Goal: Purchase product/service

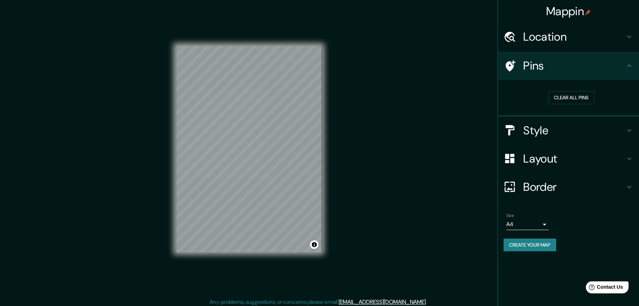
click at [479, 223] on body "Mappin Location Pins Clear all pins Style Layout Border Choose a border. Hint :…" at bounding box center [319, 153] width 639 height 306
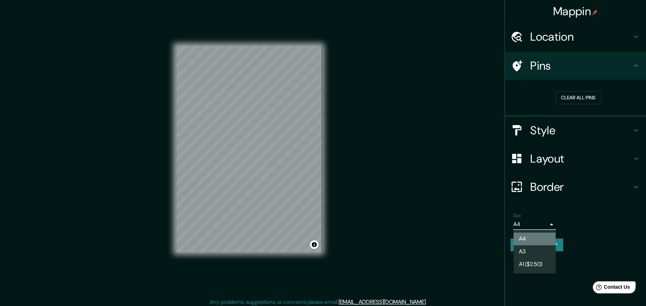
click at [479, 229] on li "A4" at bounding box center [535, 238] width 42 height 13
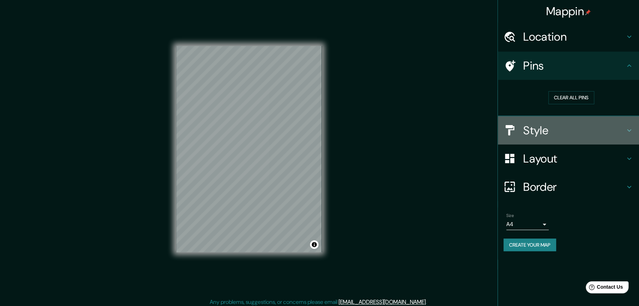
click at [479, 129] on h4 "Style" at bounding box center [574, 130] width 102 height 14
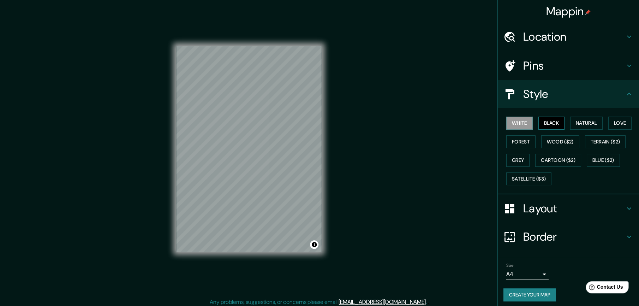
click at [479, 123] on button "Black" at bounding box center [552, 123] width 26 height 13
click at [479, 125] on button "Natural" at bounding box center [586, 123] width 32 height 13
click at [479, 124] on button "Love" at bounding box center [620, 123] width 23 height 13
click at [479, 145] on button "Forest" at bounding box center [520, 141] width 29 height 13
click at [479, 144] on button "Wood ($2)" at bounding box center [560, 141] width 38 height 13
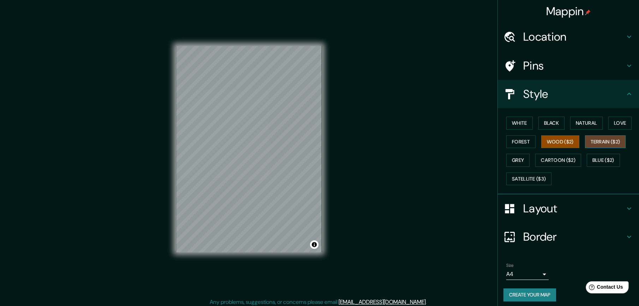
click at [479, 141] on button "Terrain ($2)" at bounding box center [605, 141] width 41 height 13
click at [479, 162] on button "Grey" at bounding box center [517, 160] width 23 height 13
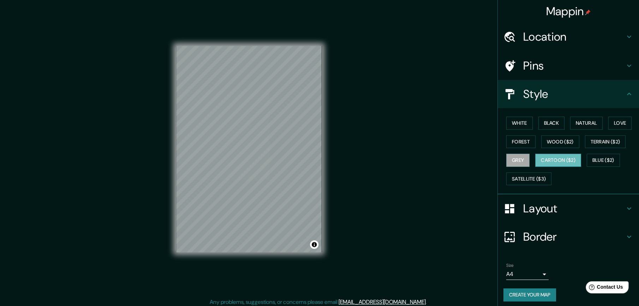
click at [479, 162] on button "Cartoon ($2)" at bounding box center [558, 160] width 46 height 13
click at [479, 121] on button "Natural" at bounding box center [586, 123] width 32 height 13
click at [479, 124] on div "White Black Natural Love Forest Wood ($2) Terrain ($2) Grey Cartoon ($2) Blue (…" at bounding box center [572, 151] width 136 height 74
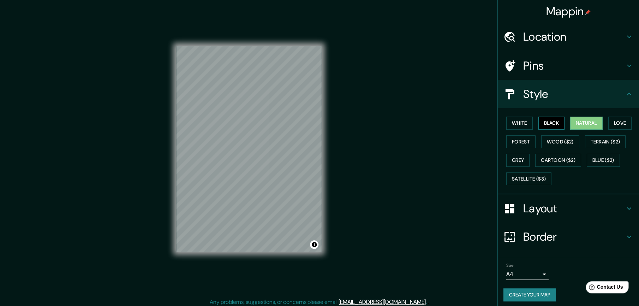
click at [479, 122] on button "Black" at bounding box center [552, 123] width 26 height 13
click at [479, 125] on button "Love" at bounding box center [620, 123] width 23 height 13
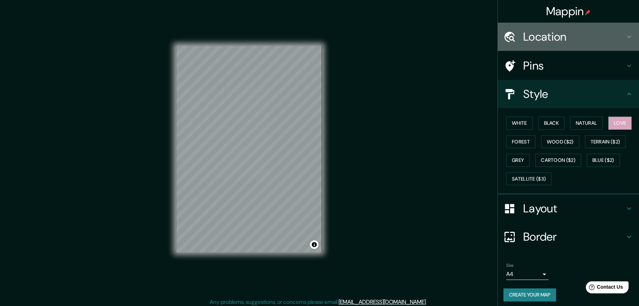
click at [479, 40] on icon at bounding box center [629, 36] width 8 height 8
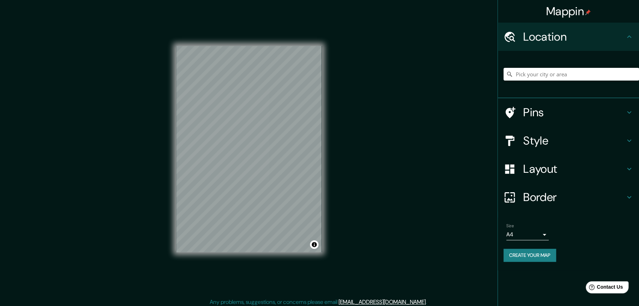
click at [479, 40] on h4 "Location" at bounding box center [574, 37] width 102 height 14
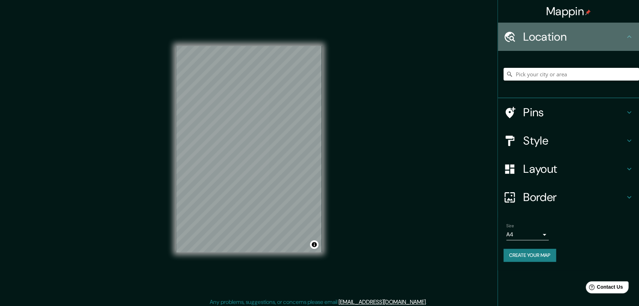
click at [479, 40] on h4 "Location" at bounding box center [574, 37] width 102 height 14
click at [479, 43] on div "Location" at bounding box center [568, 37] width 141 height 28
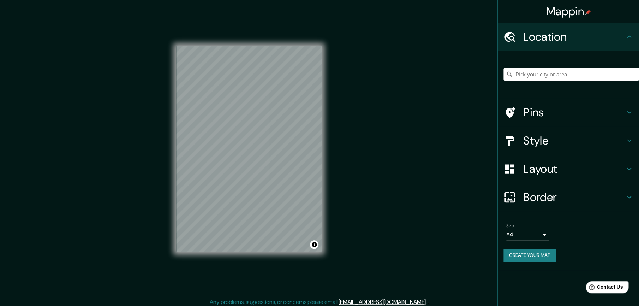
click at [479, 171] on div "Layout" at bounding box center [568, 169] width 141 height 28
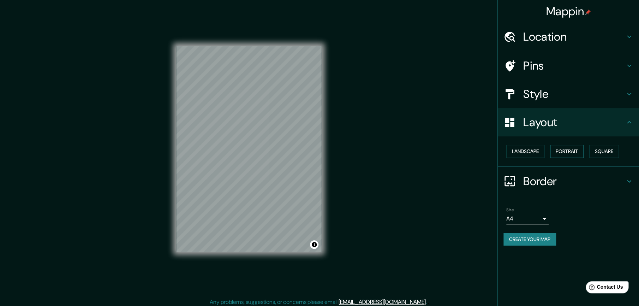
click at [479, 153] on button "Portrait" at bounding box center [567, 151] width 34 height 13
click at [479, 150] on button "Landscape" at bounding box center [525, 151] width 38 height 13
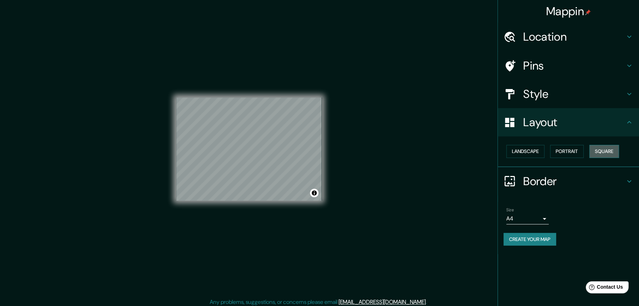
click at [479, 155] on button "Square" at bounding box center [604, 151] width 30 height 13
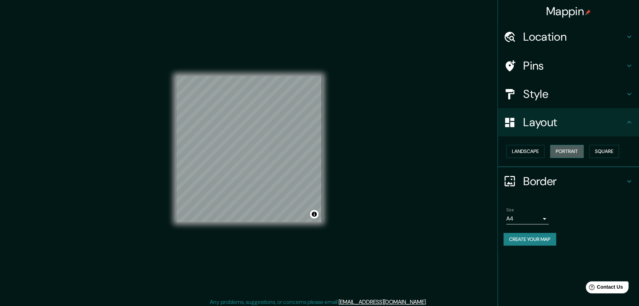
click at [479, 154] on button "Portrait" at bounding box center [567, 151] width 34 height 13
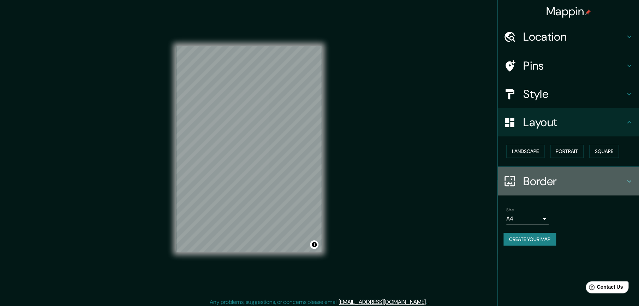
click at [479, 174] on h4 "Border" at bounding box center [574, 181] width 102 height 14
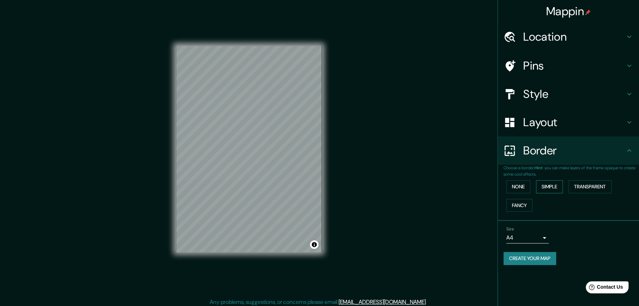
click at [479, 191] on button "Simple" at bounding box center [549, 186] width 27 height 13
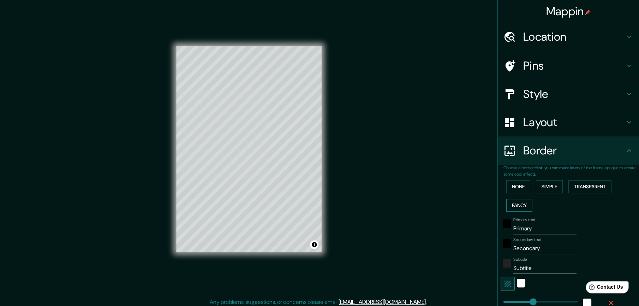
click at [479, 207] on button "Fancy" at bounding box center [519, 205] width 26 height 13
click at [479, 192] on button "Transparent" at bounding box center [590, 186] width 43 height 13
